Goal: Find specific page/section: Find specific page/section

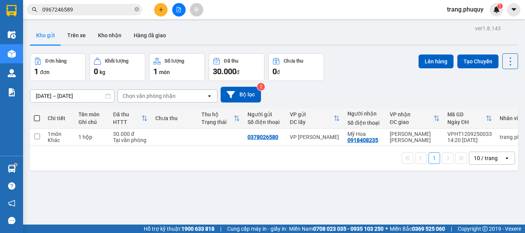
scroll to position [35, 0]
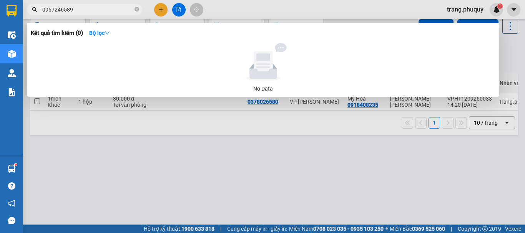
click at [139, 8] on span "0967246589" at bounding box center [84, 10] width 115 height 12
click at [139, 8] on icon "close-circle" at bounding box center [136, 9] width 5 height 5
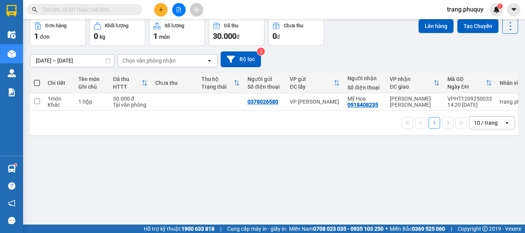
click at [112, 12] on input "text" at bounding box center [87, 9] width 91 height 8
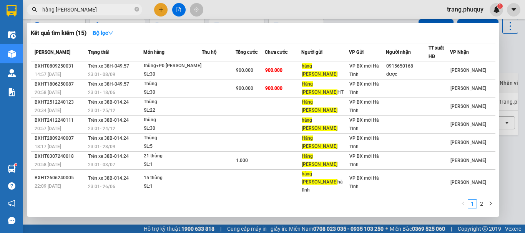
type input "hàng [PERSON_NAME]"
click at [137, 10] on icon "close-circle" at bounding box center [136, 9] width 5 height 5
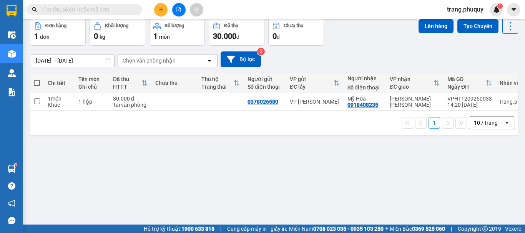
click at [109, 8] on input "text" at bounding box center [87, 9] width 91 height 8
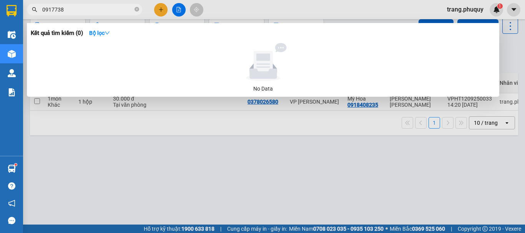
click at [308, 20] on div at bounding box center [262, 116] width 525 height 233
click at [68, 9] on input "0917738" at bounding box center [87, 9] width 91 height 8
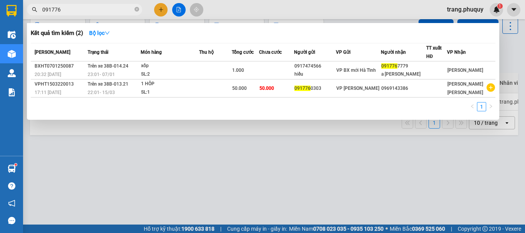
click at [68, 8] on input "091776" at bounding box center [87, 9] width 91 height 8
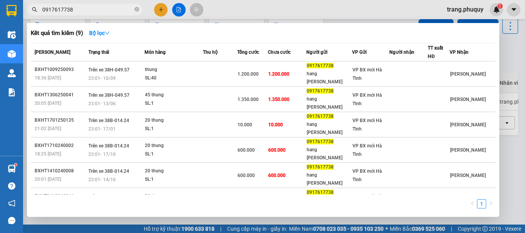
type input "0917617738"
click at [138, 10] on icon "close-circle" at bounding box center [136, 9] width 5 height 5
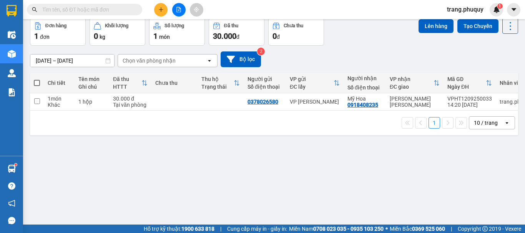
click at [94, 9] on input "text" at bounding box center [87, 9] width 91 height 8
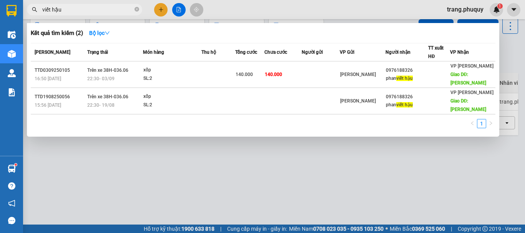
type input "viết hậu"
